Goal: Task Accomplishment & Management: Complete application form

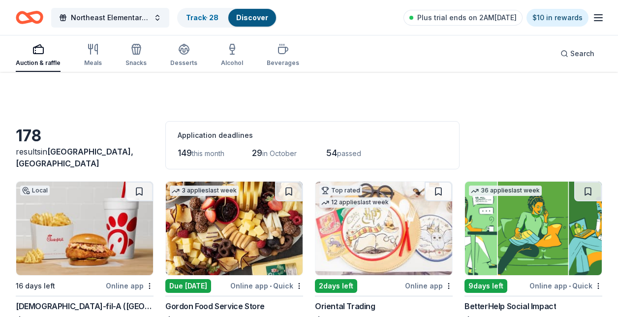
scroll to position [1942, 0]
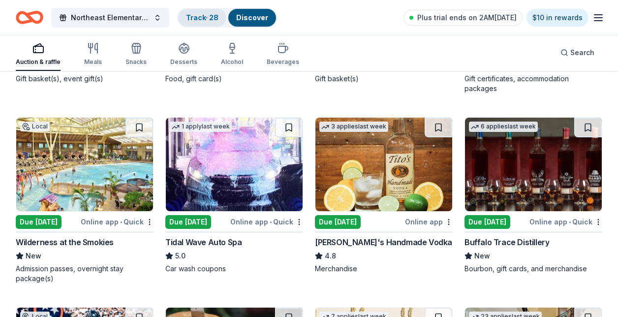
click at [206, 18] on link "Track · 28" at bounding box center [202, 17] width 32 height 8
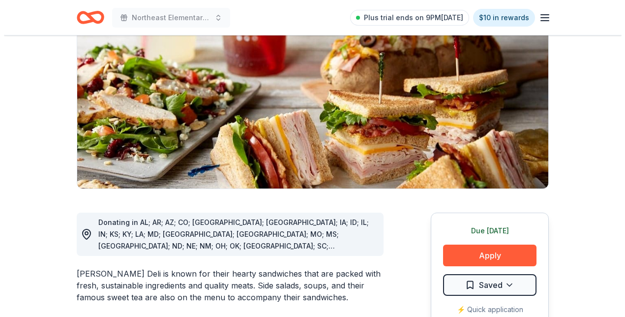
scroll to position [197, 0]
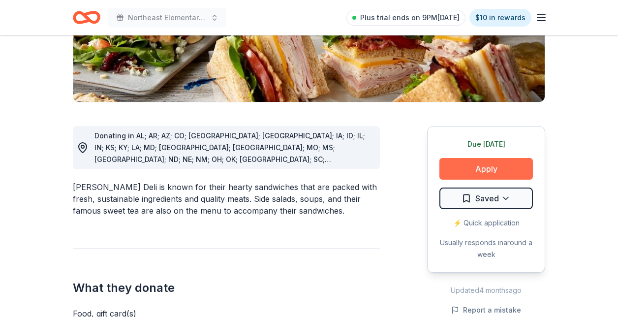
click at [466, 173] on button "Apply" at bounding box center [485, 169] width 93 height 22
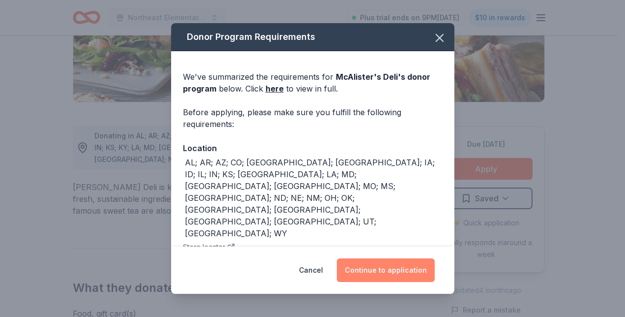
click at [380, 275] on button "Continue to application" at bounding box center [386, 270] width 98 height 24
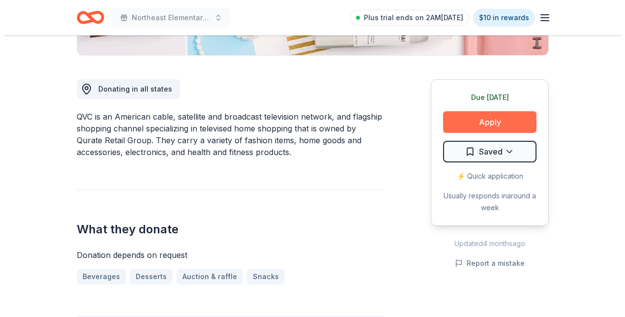
scroll to position [240, 0]
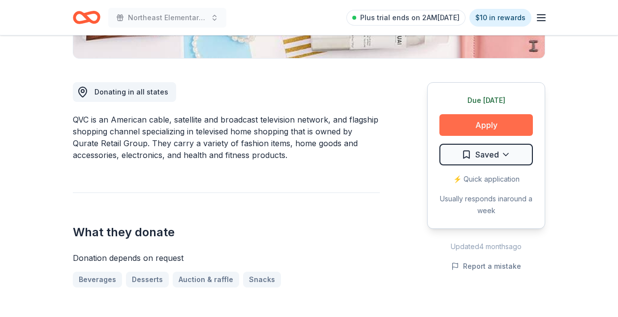
click at [501, 124] on button "Apply" at bounding box center [485, 125] width 93 height 22
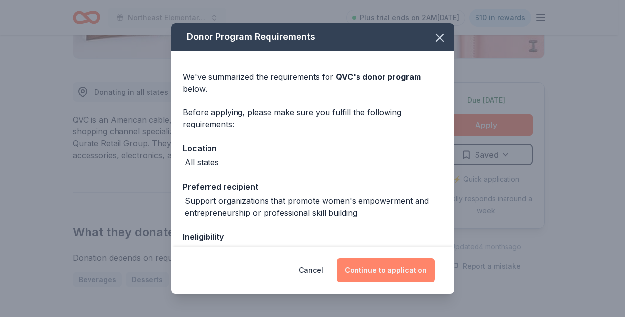
click at [381, 267] on button "Continue to application" at bounding box center [386, 270] width 98 height 24
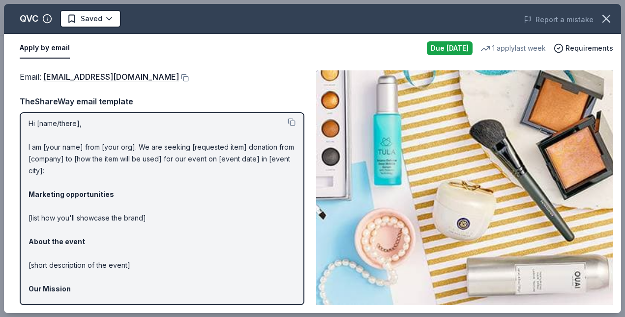
scroll to position [0, 0]
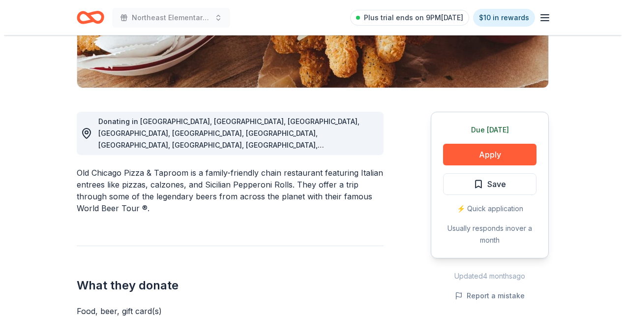
scroll to position [246, 0]
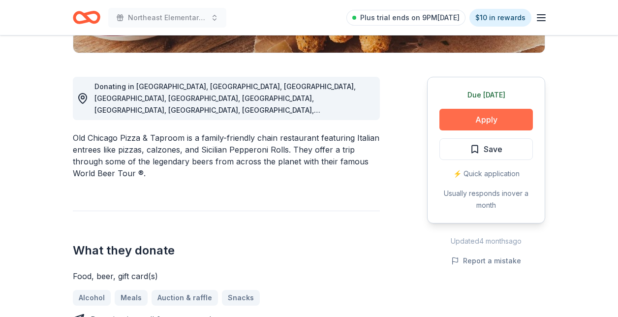
click at [511, 116] on button "Apply" at bounding box center [485, 120] width 93 height 22
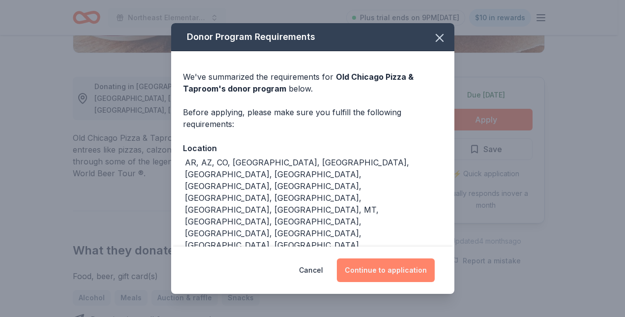
click at [381, 262] on button "Continue to application" at bounding box center [386, 270] width 98 height 24
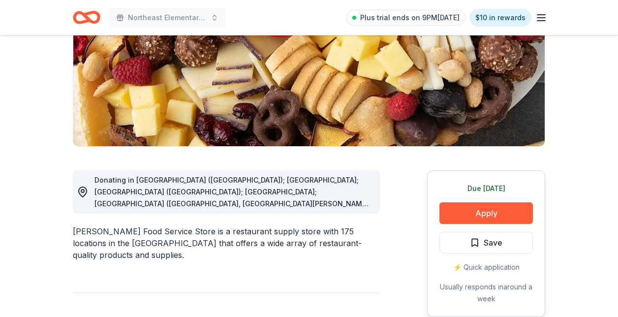
scroll to position [199, 0]
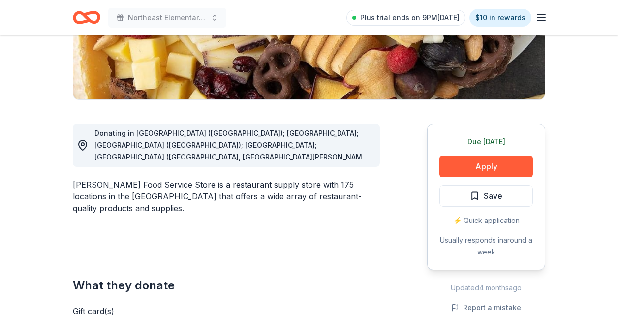
click at [232, 149] on div "Donating in AL (Huntsville); FL; GA (Lithia Springs); IL; IN (Elkhart, Fort Way…" at bounding box center [232, 144] width 277 height 35
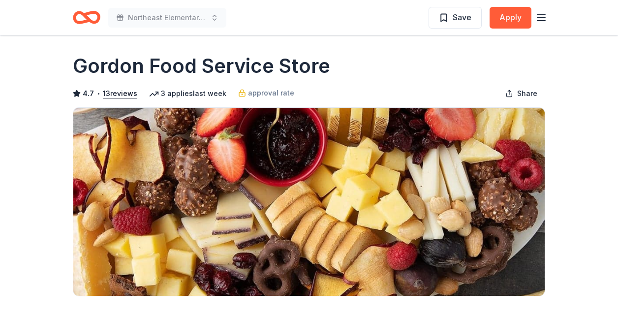
scroll to position [0, 0]
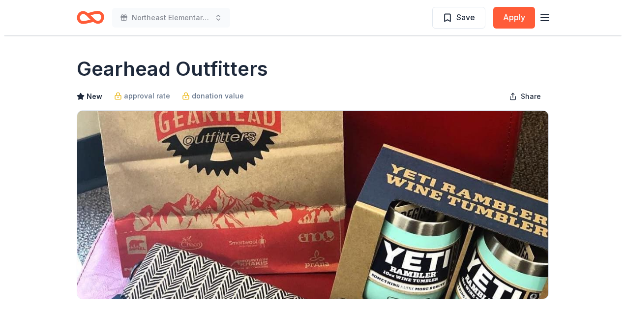
scroll to position [98, 0]
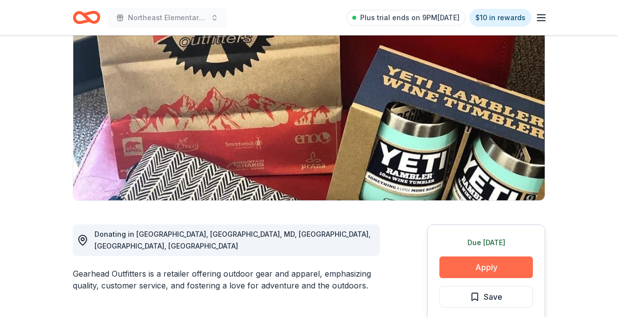
click at [491, 267] on button "Apply" at bounding box center [485, 267] width 93 height 22
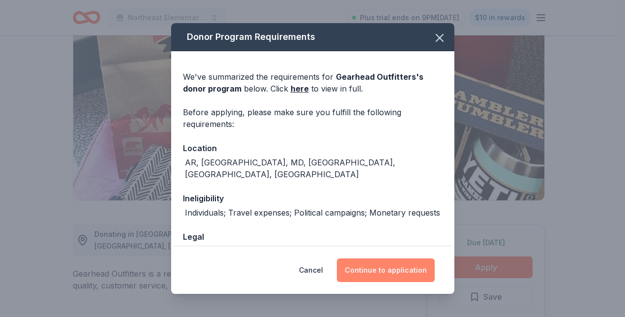
click at [384, 270] on button "Continue to application" at bounding box center [386, 270] width 98 height 24
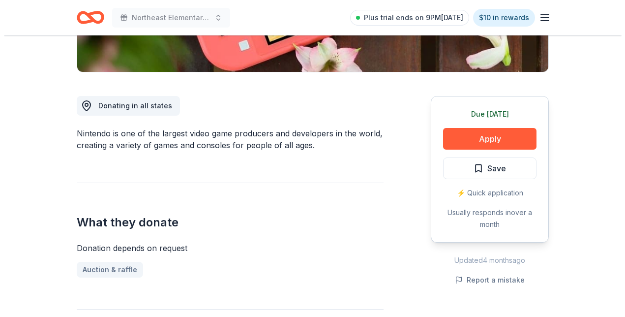
scroll to position [246, 0]
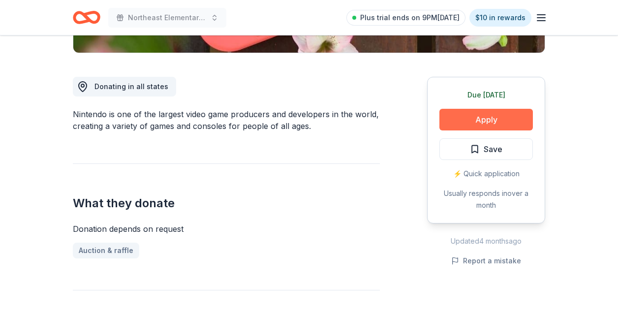
click at [471, 118] on button "Apply" at bounding box center [485, 120] width 93 height 22
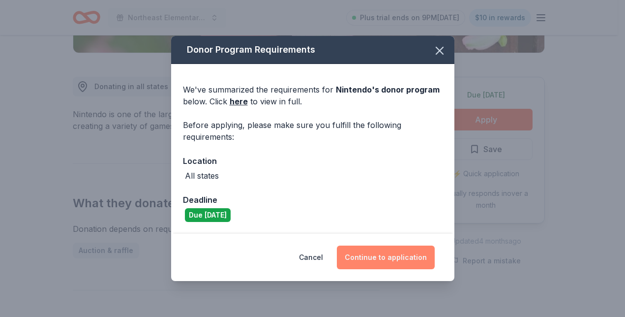
click at [391, 261] on button "Continue to application" at bounding box center [386, 257] width 98 height 24
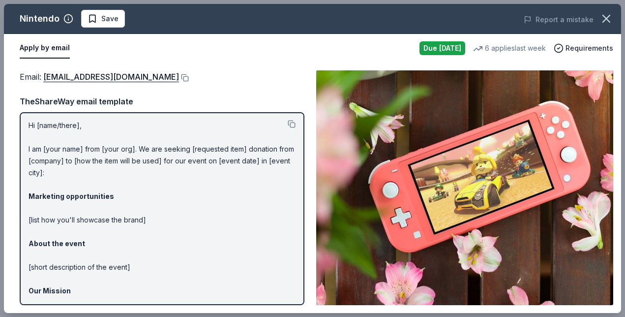
scroll to position [0, 0]
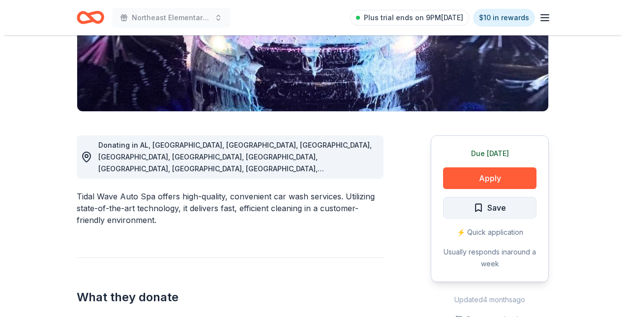
scroll to position [197, 0]
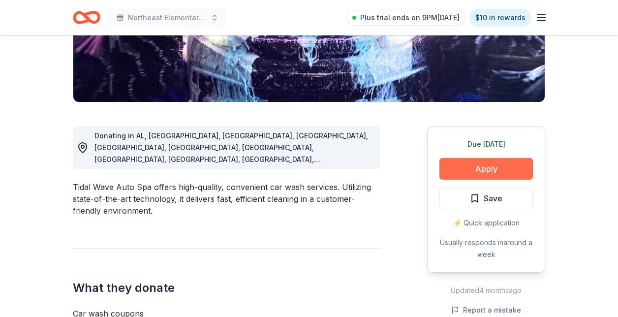
click at [485, 168] on button "Apply" at bounding box center [485, 169] width 93 height 22
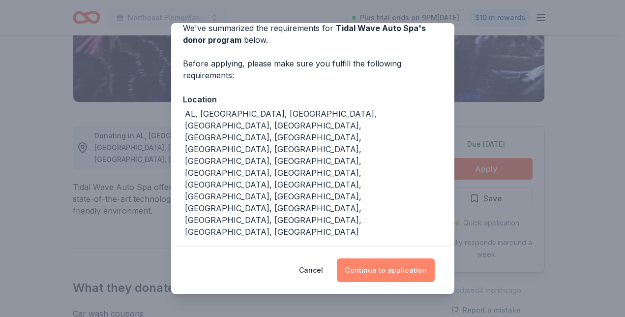
scroll to position [49, 0]
click at [381, 273] on button "Continue to application" at bounding box center [386, 270] width 98 height 24
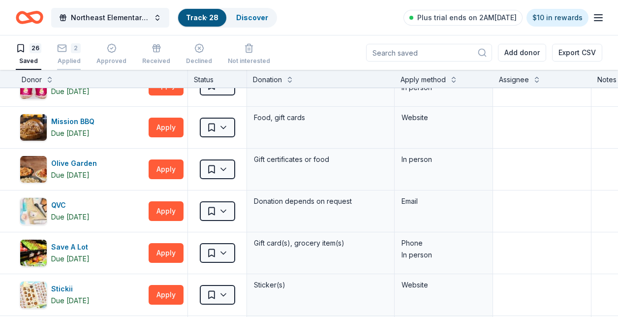
click at [76, 61] on div "Applied" at bounding box center [69, 61] width 24 height 8
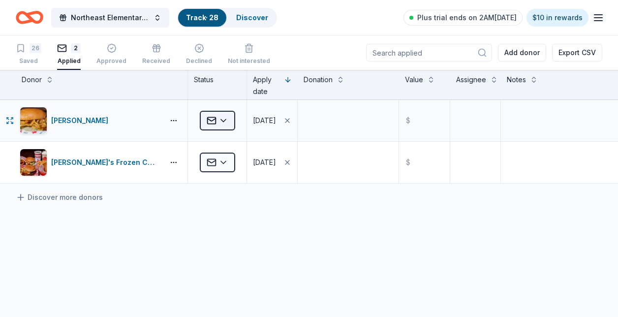
click at [224, 119] on html "Northeast Elementary School Fall Festival Track · 28 Discover Plus trial ends o…" at bounding box center [309, 158] width 618 height 317
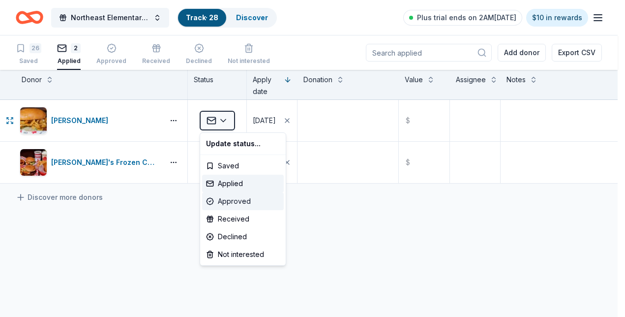
click at [237, 199] on div "Approved" at bounding box center [243, 201] width 82 height 18
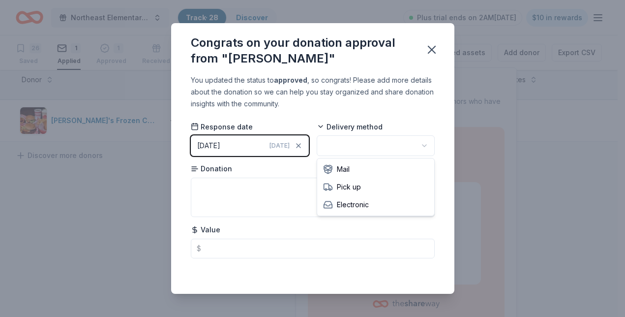
click at [392, 142] on html "Northeast Elementary School Fall Festival Track · 28 Discover Plus trial ends o…" at bounding box center [312, 158] width 625 height 317
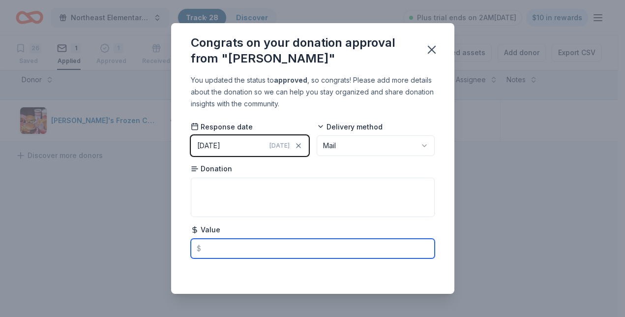
click at [221, 253] on input "text" at bounding box center [313, 248] width 244 height 20
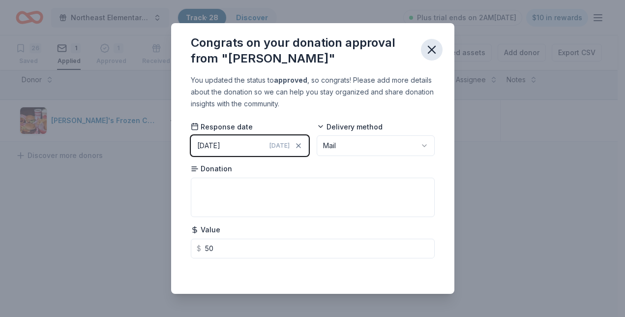
type input "50.00"
click at [436, 51] on icon "button" at bounding box center [432, 50] width 14 height 14
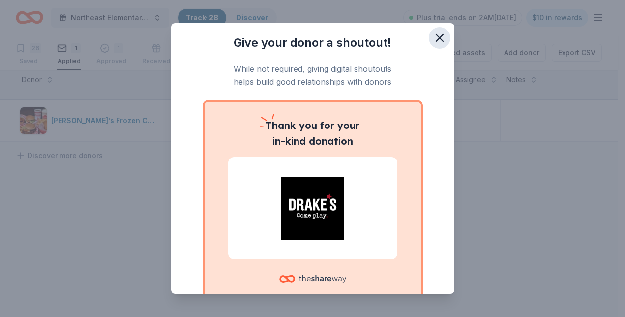
click at [438, 38] on icon "button" at bounding box center [440, 38] width 14 height 14
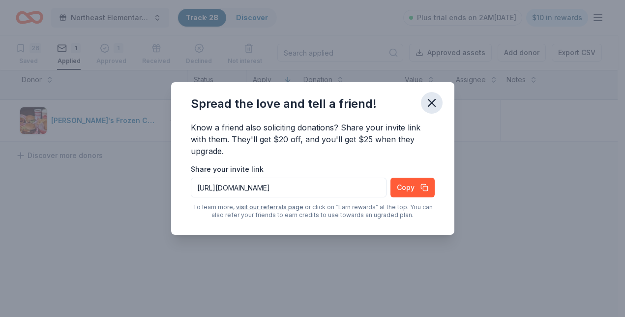
click at [431, 103] on icon "button" at bounding box center [431, 102] width 7 height 7
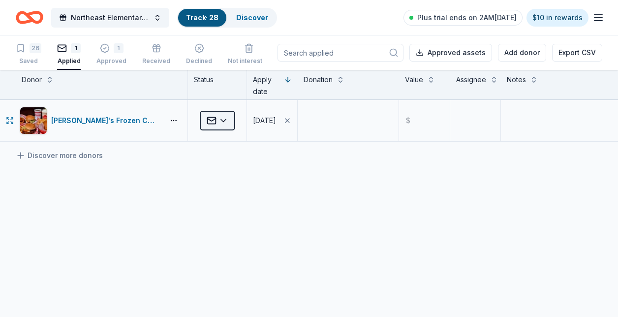
click at [230, 117] on html "Northeast Elementary School Fall Festival Track · 28 Discover Plus trial ends o…" at bounding box center [309, 158] width 618 height 317
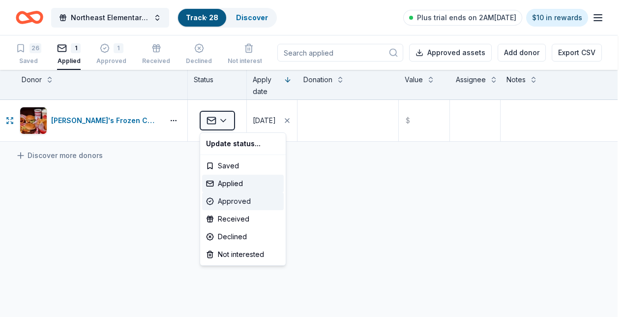
click at [239, 202] on div "Approved" at bounding box center [243, 201] width 82 height 18
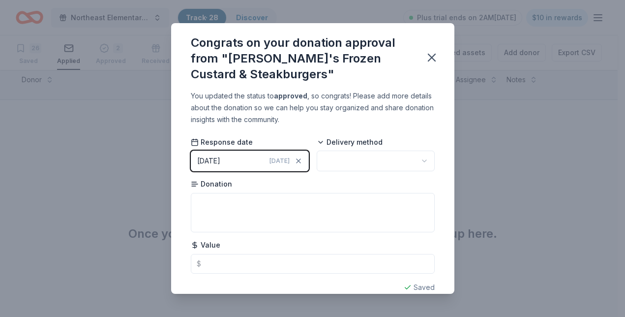
click at [359, 163] on html "Northeast Elementary School Fall Festival Track · 28 Discover Plus trial ends o…" at bounding box center [312, 158] width 625 height 317
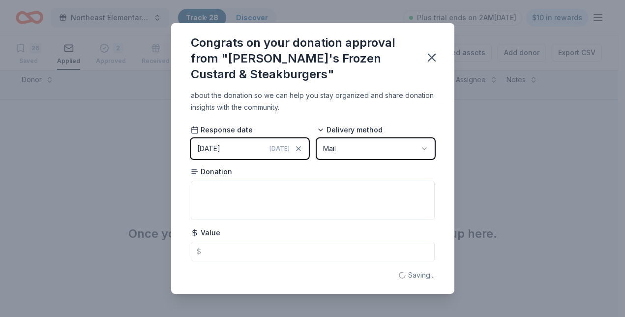
scroll to position [15, 0]
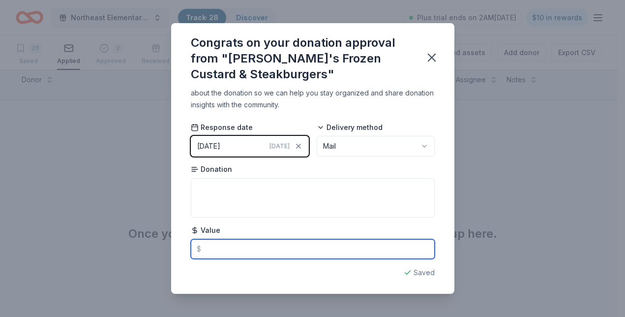
click at [269, 253] on input "text" at bounding box center [313, 249] width 244 height 20
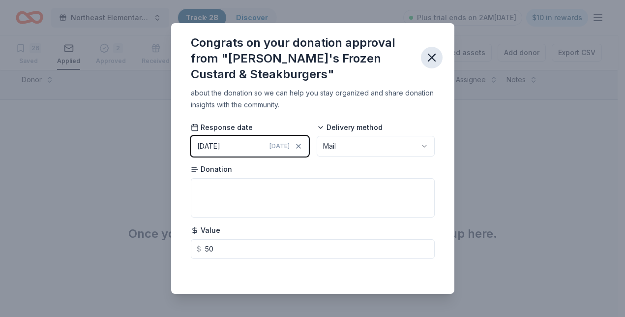
type input "50.00"
click at [437, 54] on icon "button" at bounding box center [432, 58] width 14 height 14
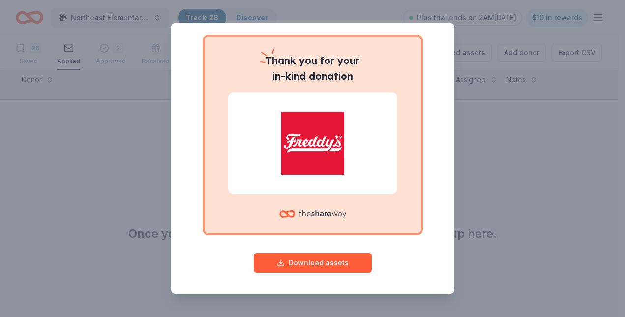
scroll to position [65, 0]
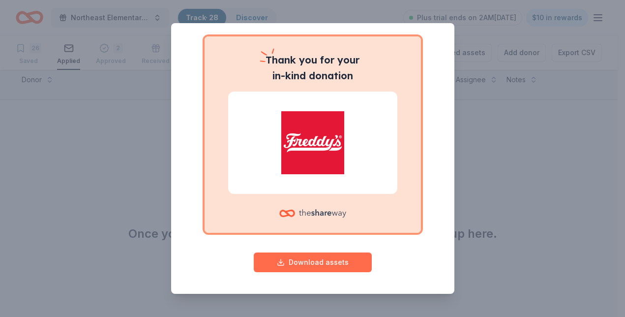
click at [305, 266] on button "Download assets" at bounding box center [313, 262] width 118 height 20
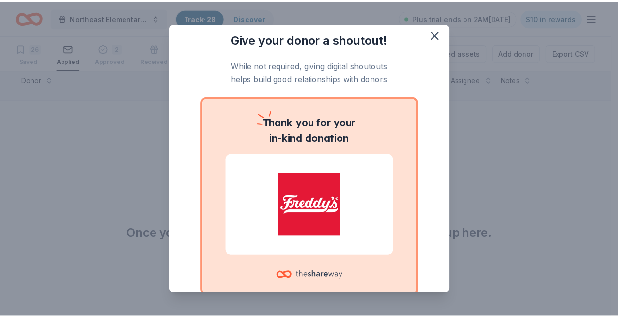
scroll to position [0, 0]
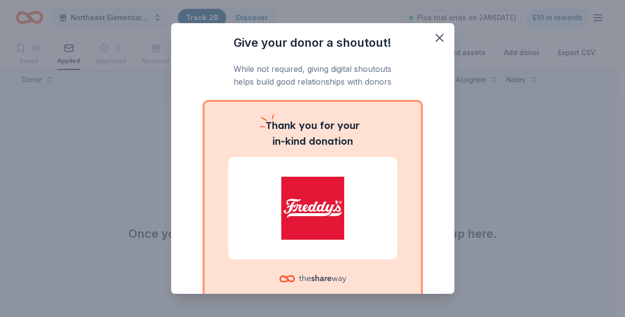
click at [118, 137] on div "Give your donor a shoutout! While not required, giving digital shoutouts helps …" at bounding box center [312, 158] width 625 height 317
